Goal: Task Accomplishment & Management: Use online tool/utility

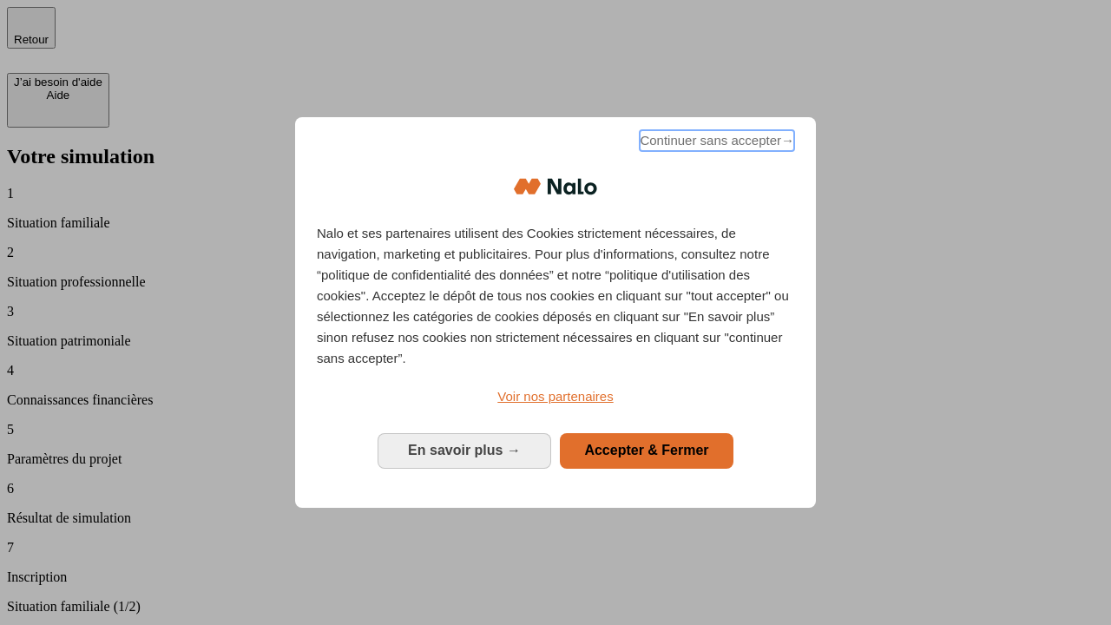
click at [715, 143] on span "Continuer sans accepter →" at bounding box center [717, 140] width 155 height 21
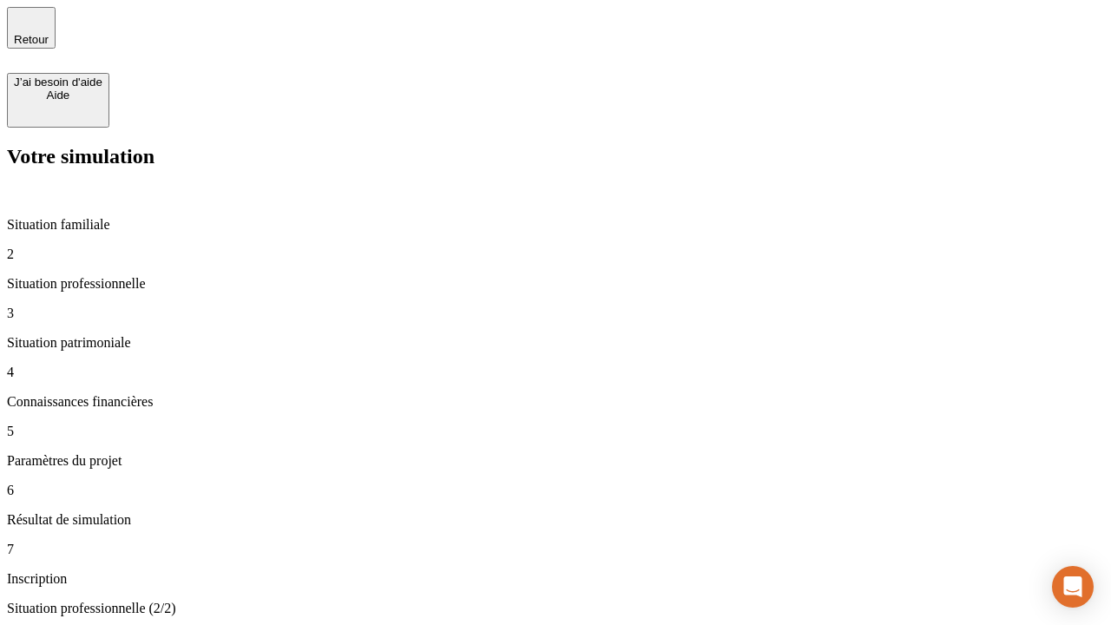
type input "70 000"
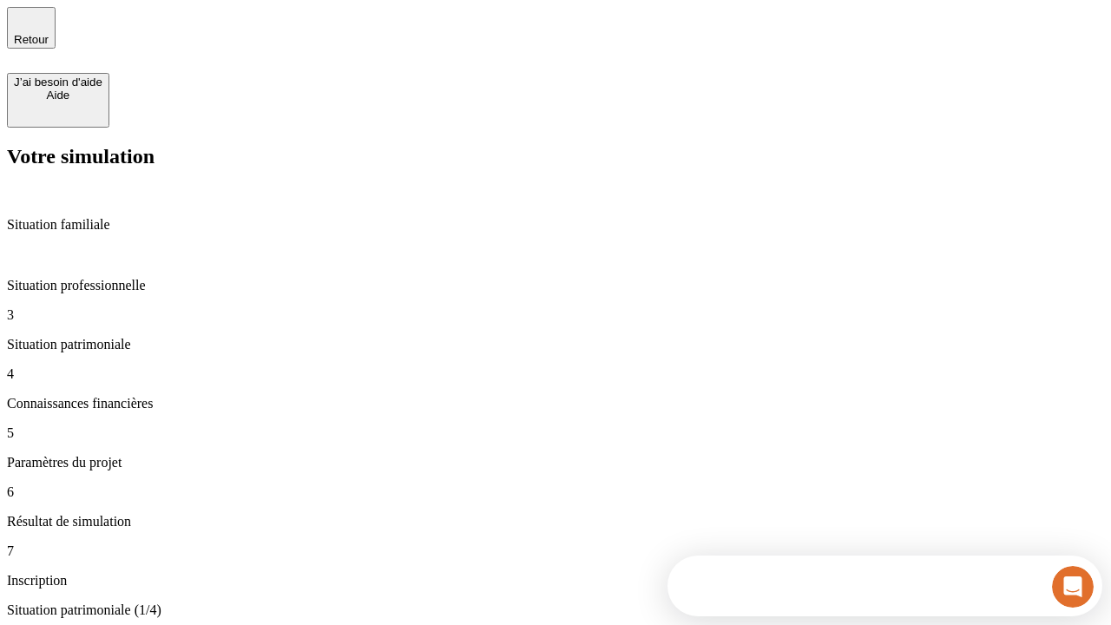
type input "1 000"
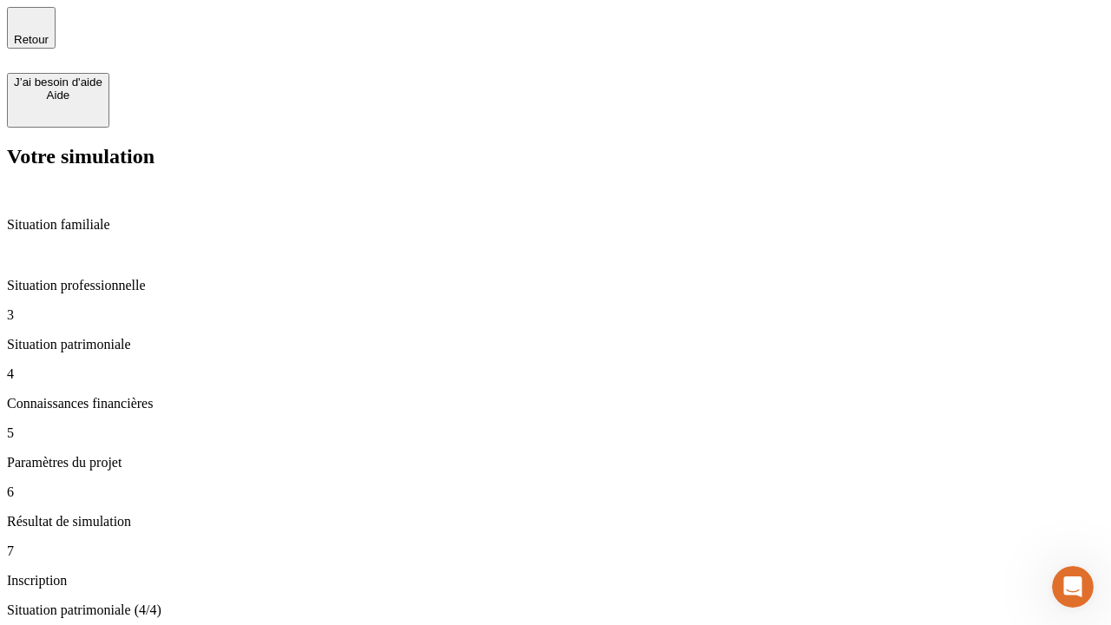
type input "800"
type input "6"
type input "400"
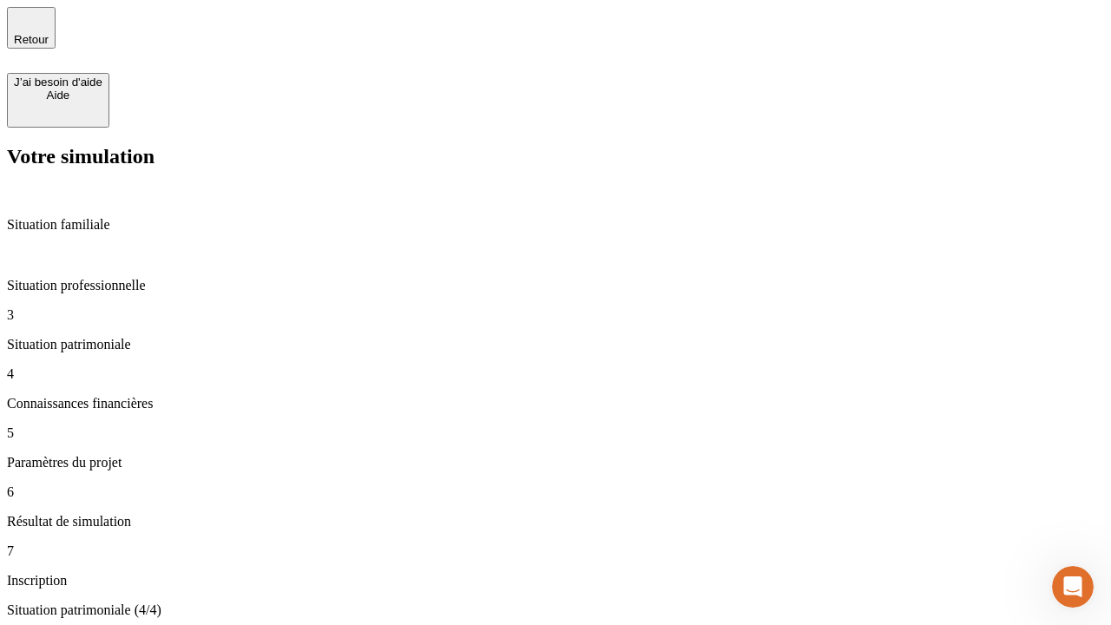
type input "3"
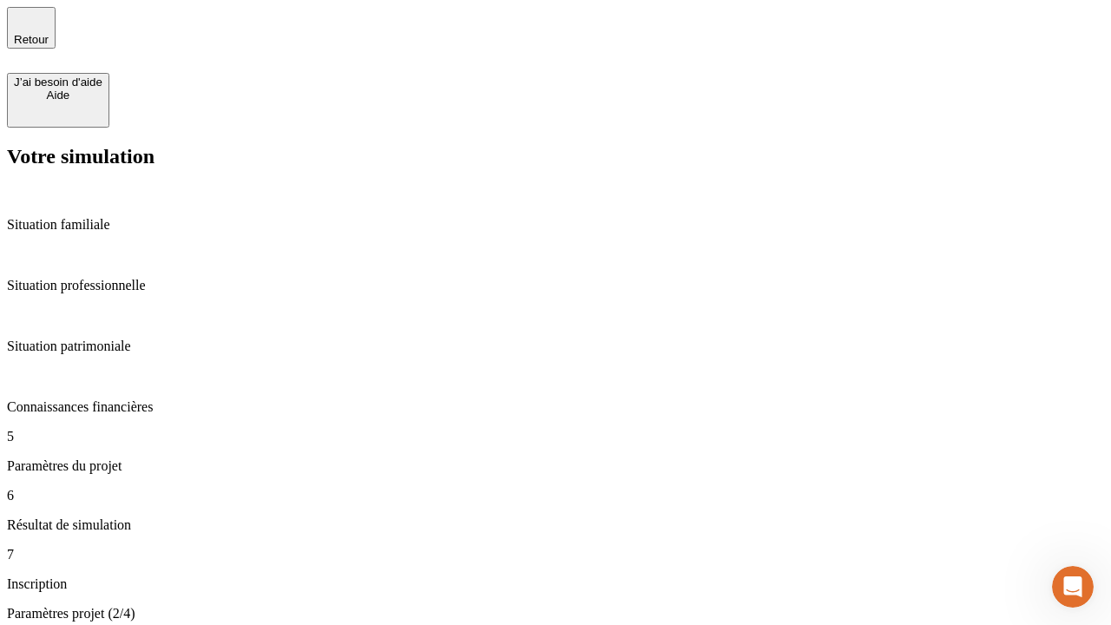
type input "35"
type input "500"
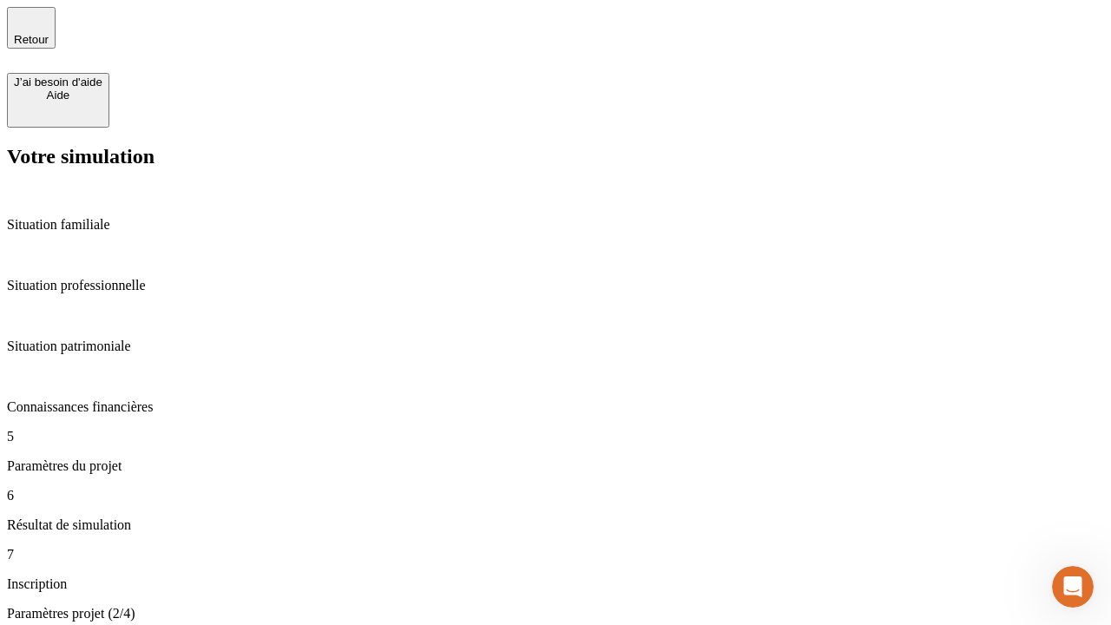
type input "640"
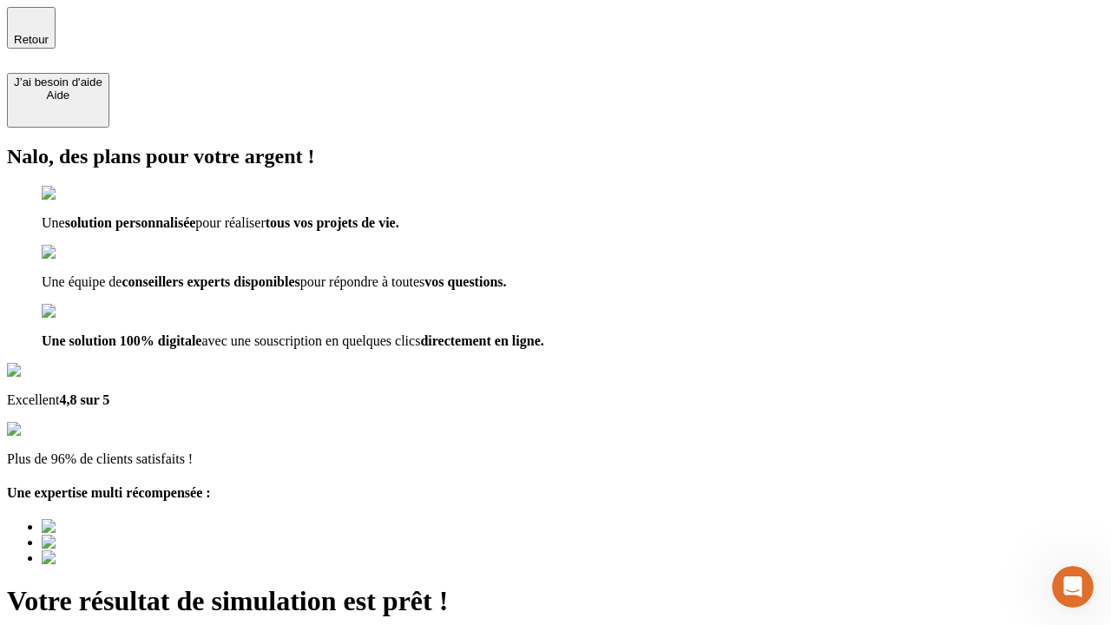
type input "[EMAIL_ADDRESS][DOMAIN_NAME]"
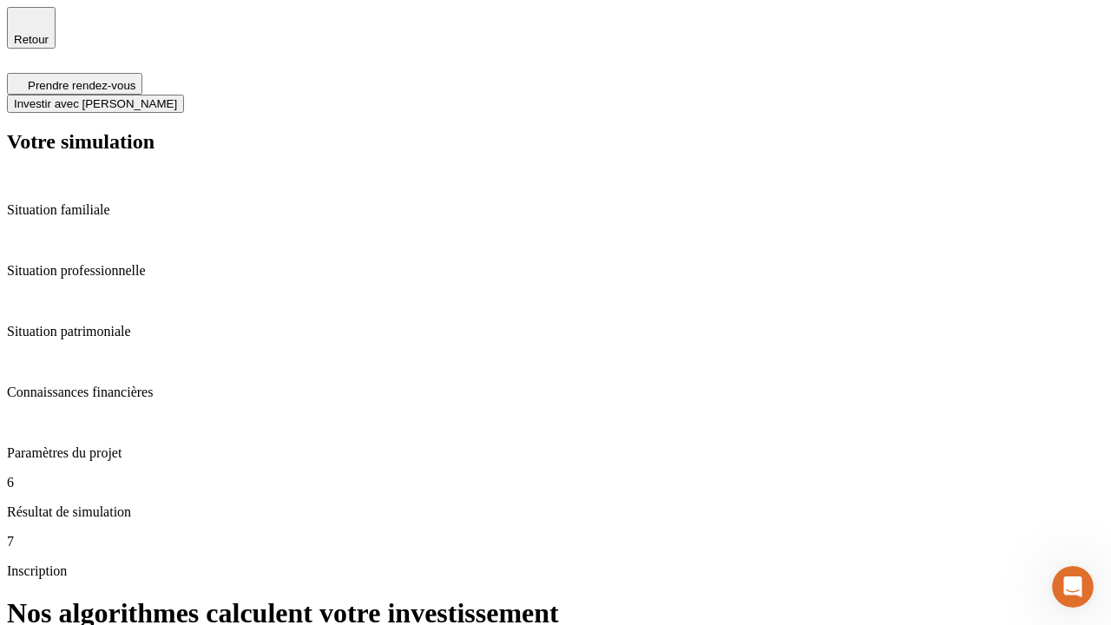
scroll to position [7, 0]
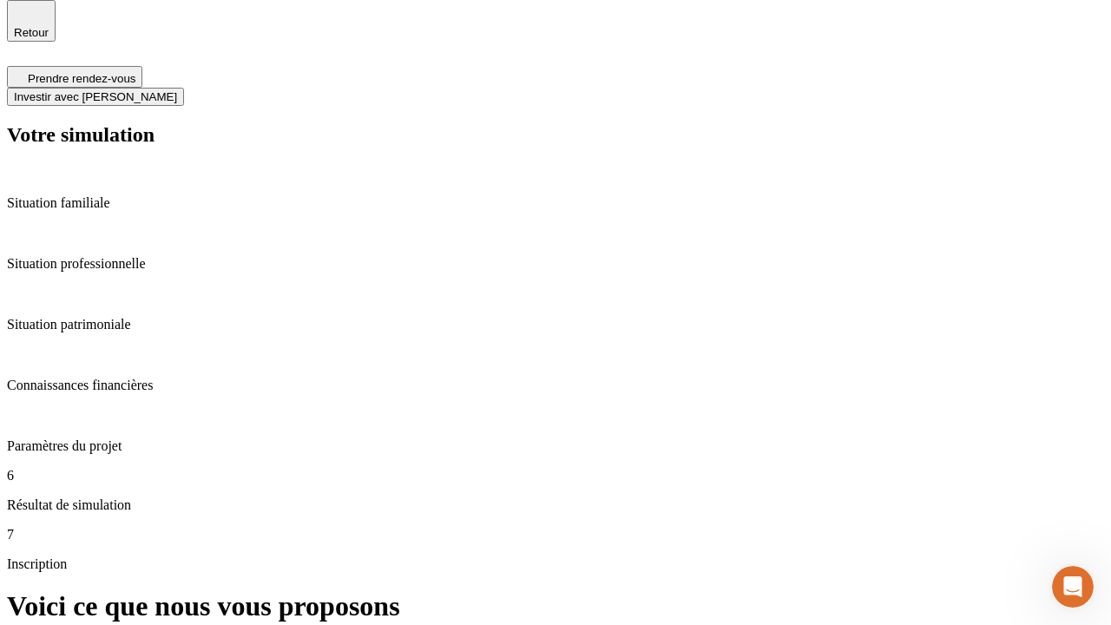
click at [177, 90] on span "Investir avec [PERSON_NAME]" at bounding box center [95, 96] width 163 height 13
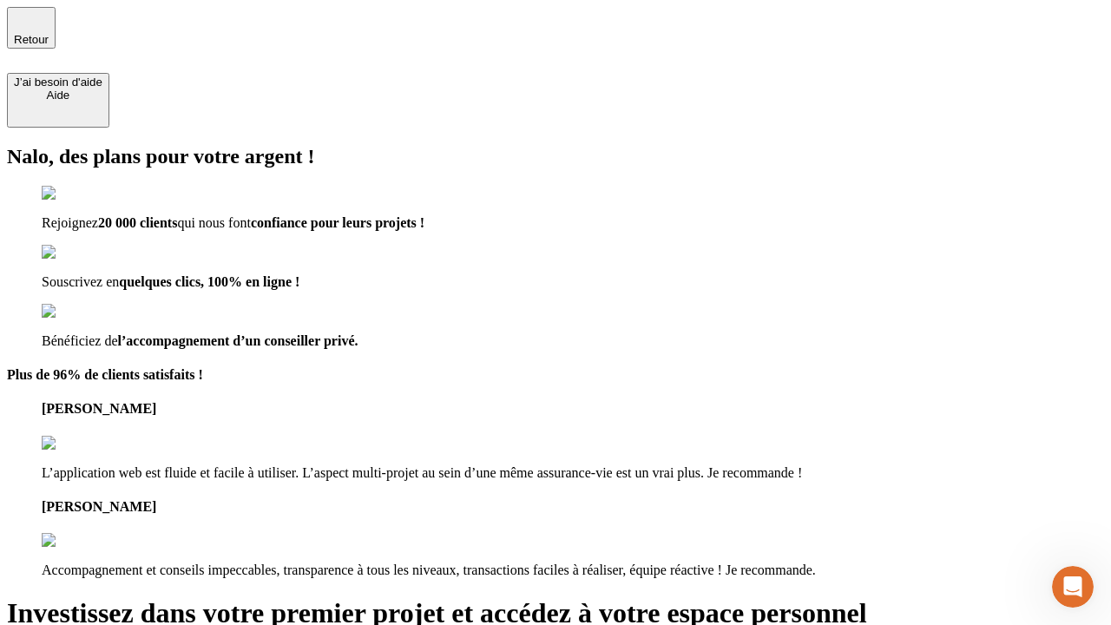
type input "[PERSON_NAME][EMAIL_ADDRESS][DOMAIN_NAME]"
